Goal: Find specific page/section: Find specific page/section

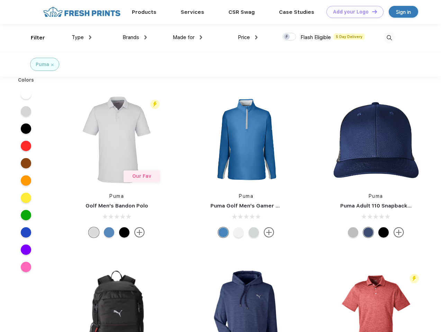
click at [352, 12] on link "Add your Logo Design Tool" at bounding box center [354, 12] width 57 height 12
click at [0, 0] on div "Design Tool" at bounding box center [0, 0] width 0 height 0
click at [371, 11] on link "Add your Logo Design Tool" at bounding box center [354, 12] width 57 height 12
click at [33, 38] on div "Filter" at bounding box center [38, 38] width 14 height 8
click at [82, 37] on span "Type" at bounding box center [78, 37] width 12 height 6
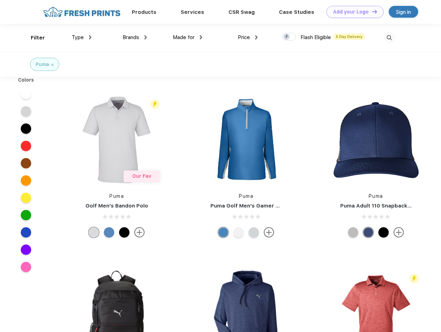
click at [135, 37] on span "Brands" at bounding box center [130, 37] width 17 height 6
click at [188, 37] on span "Made for" at bounding box center [184, 37] width 22 height 6
click at [248, 37] on span "Price" at bounding box center [244, 37] width 12 height 6
click at [289, 37] on div at bounding box center [288, 37] width 13 height 8
click at [287, 37] on input "checkbox" at bounding box center [284, 35] width 4 height 4
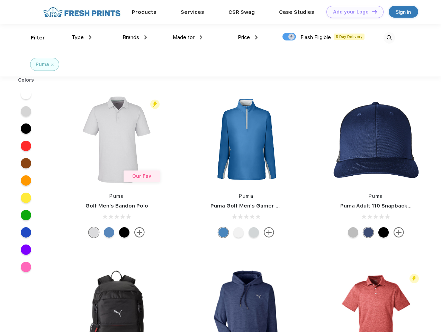
checkbox input "true"
